Goal: Obtain resource: Download file/media

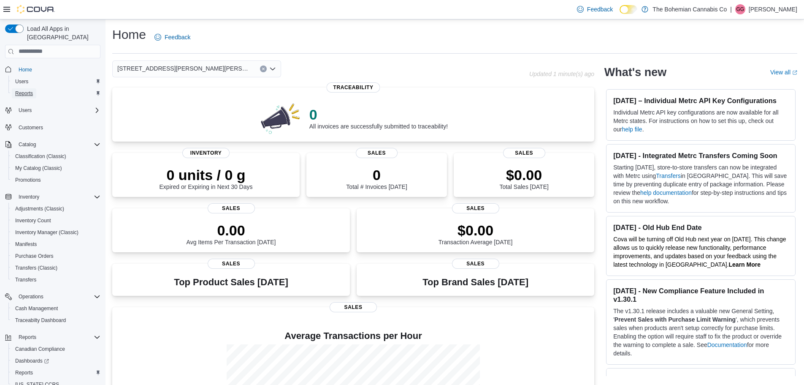
click at [32, 90] on span "Reports" at bounding box center [24, 93] width 18 height 7
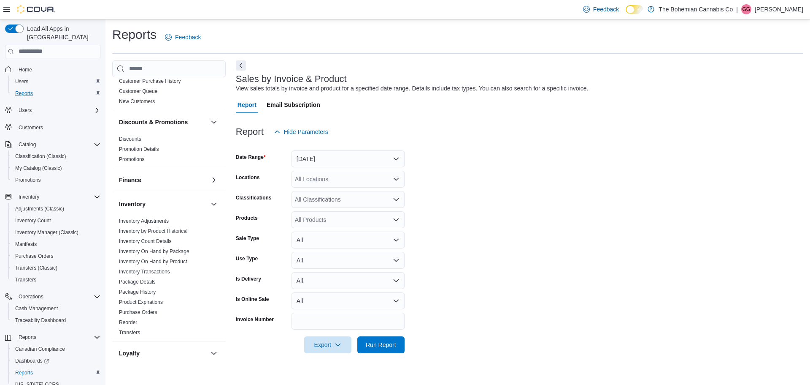
scroll to position [127, 0]
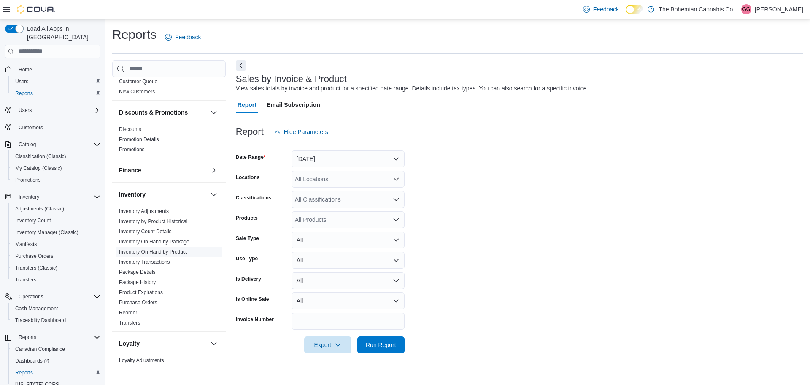
click at [180, 252] on link "Inventory On Hand by Product" at bounding box center [153, 252] width 68 height 6
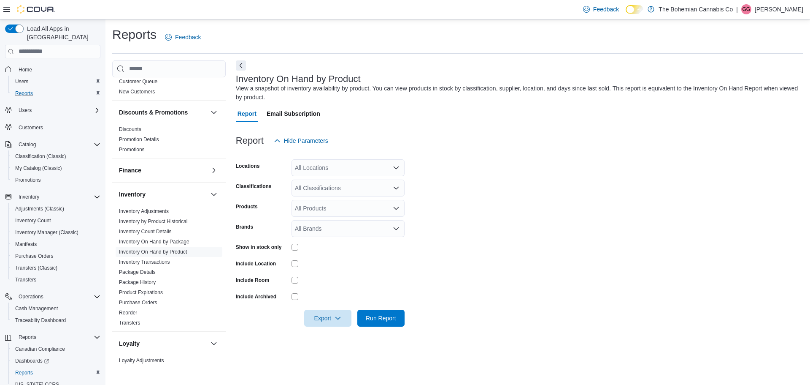
click at [331, 166] on div "All Locations" at bounding box center [348, 167] width 113 height 17
click at [346, 208] on span "710-12th St. New Westminster, BC V3M 4J6" at bounding box center [339, 206] width 58 height 8
click at [321, 314] on span "Export" at bounding box center [327, 317] width 37 height 17
click at [337, 268] on span "Export to Excel" at bounding box center [328, 266] width 38 height 7
